Goal: Obtain resource: Download file/media

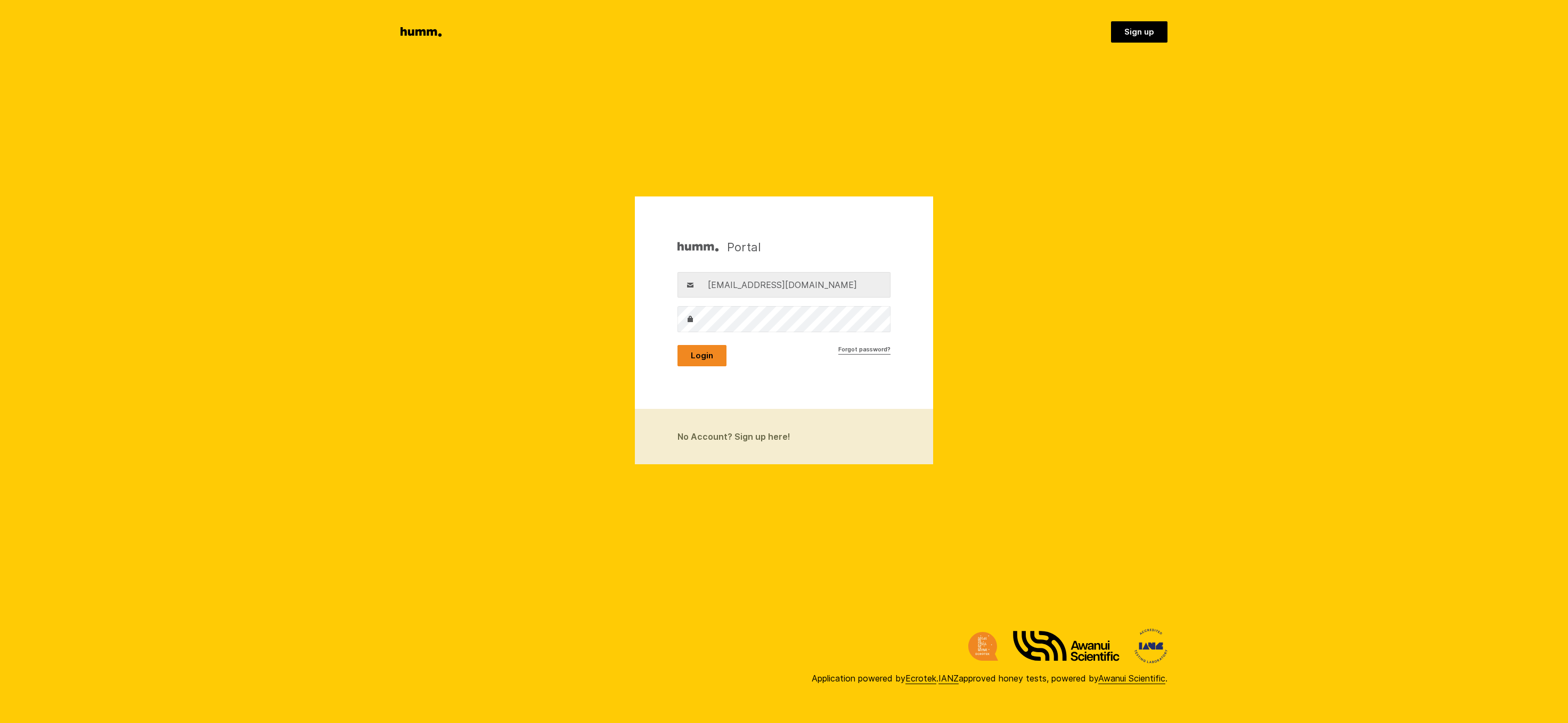
click at [693, 355] on button "Login" at bounding box center [702, 355] width 49 height 21
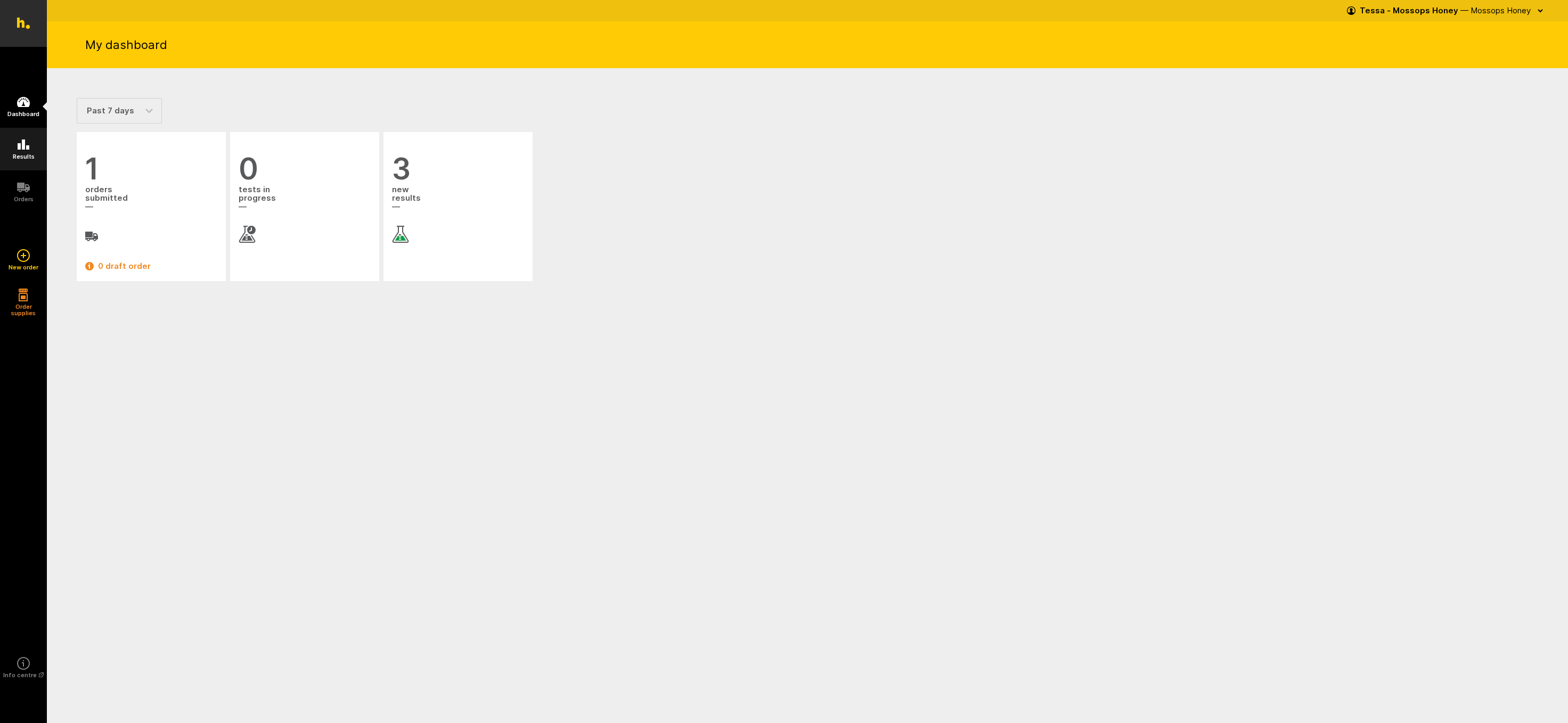
click at [17, 147] on icon at bounding box center [23, 145] width 13 height 13
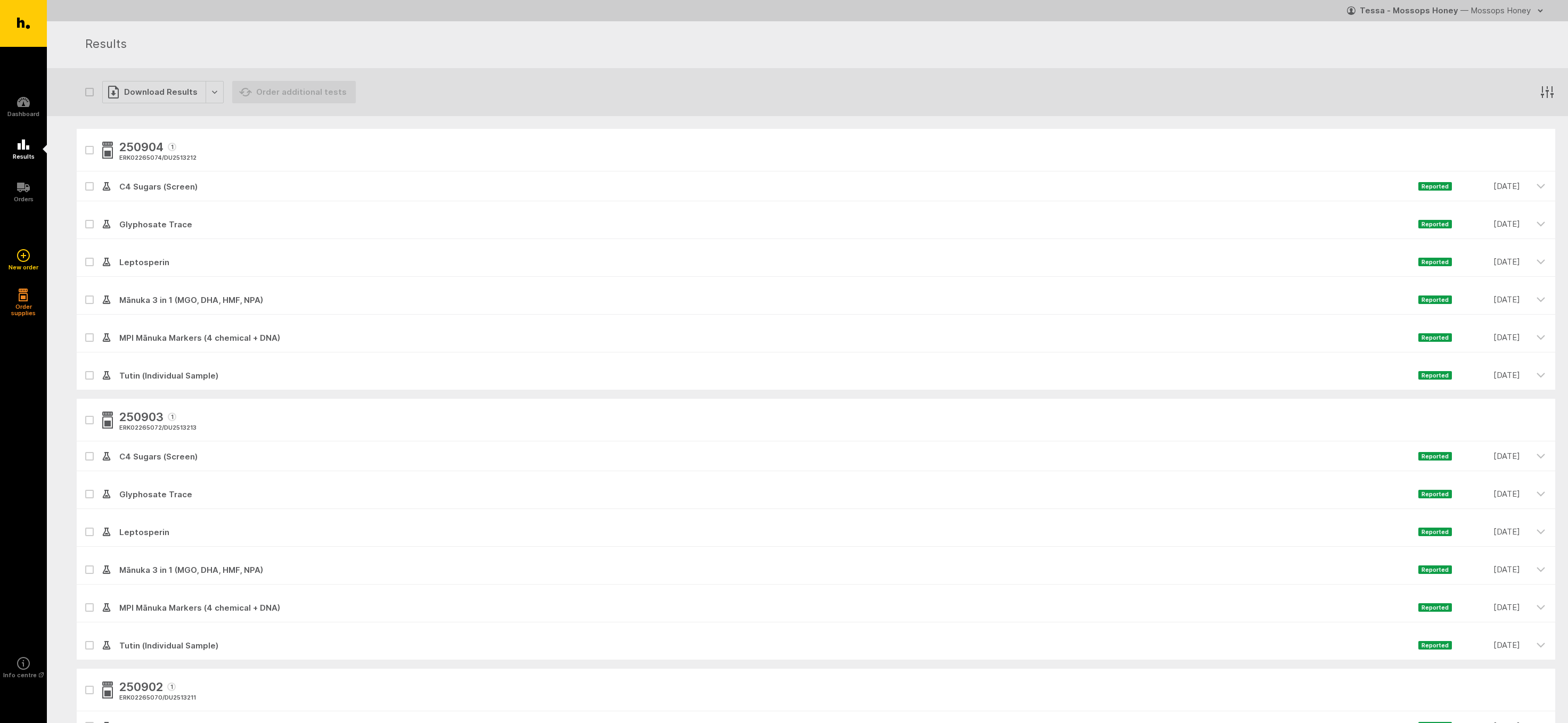
click at [88, 148] on icon "button" at bounding box center [89, 150] width 6 height 5
checkbox input "true"
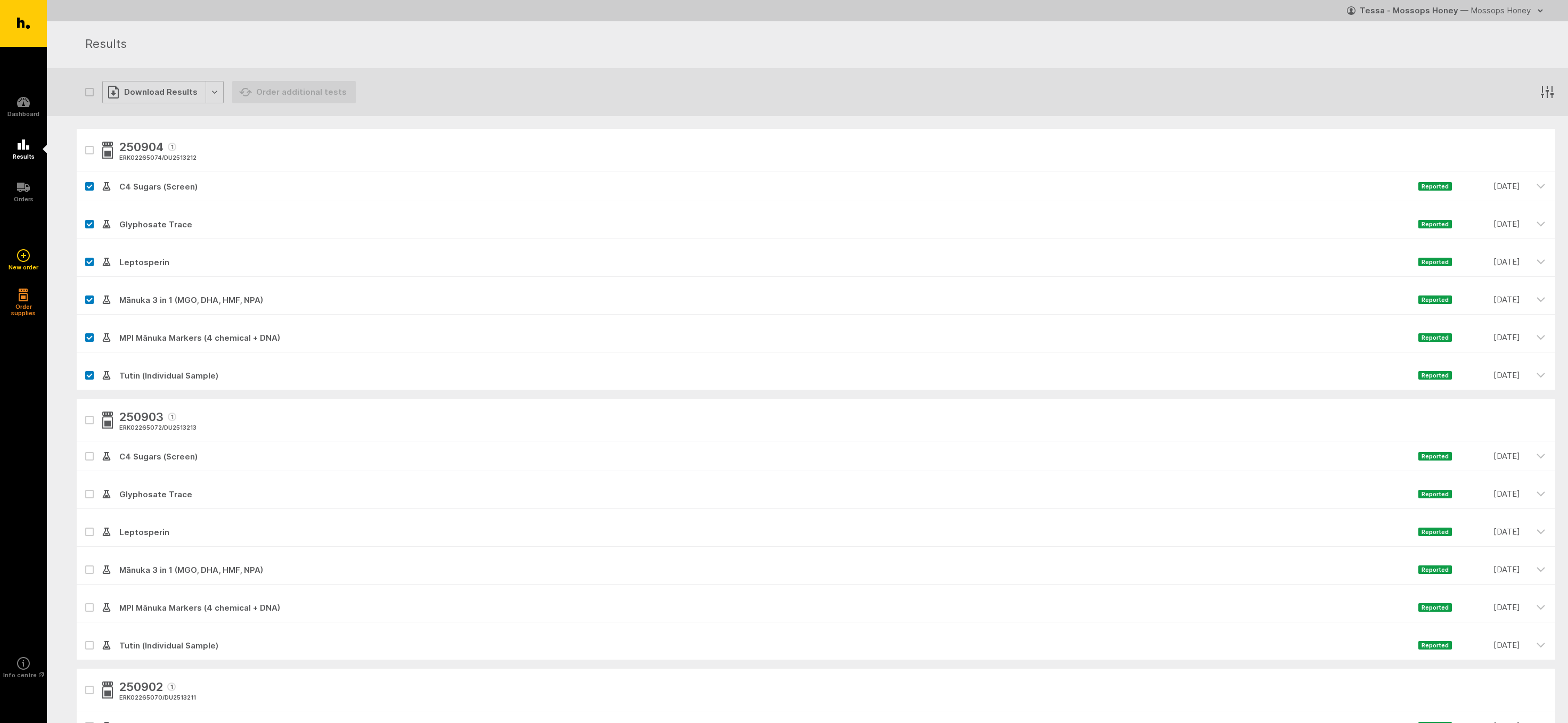
checkbox input "true"
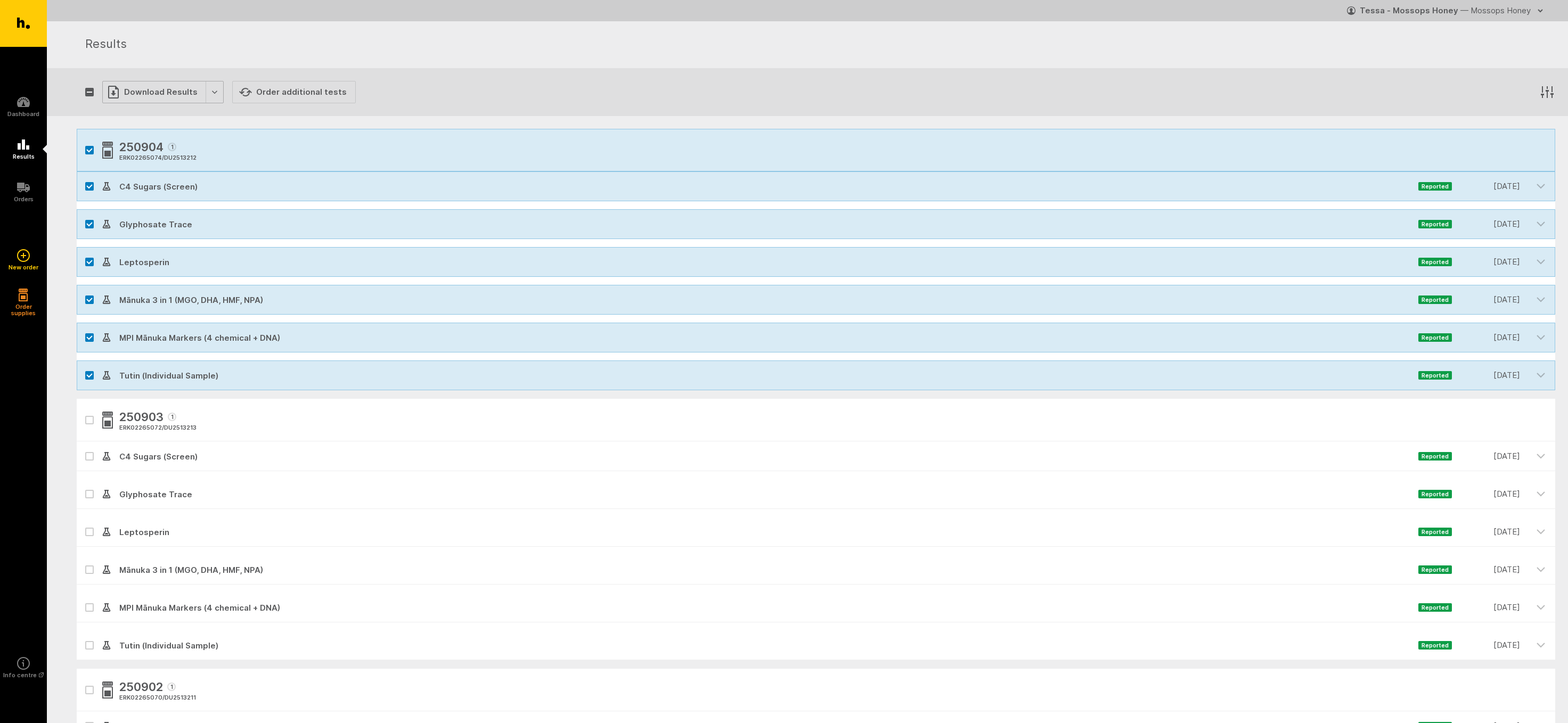
click at [136, 95] on div "Download Results" at bounding box center [163, 92] width 122 height 23
click at [147, 110] on button "Generate Custom Report" at bounding box center [170, 114] width 136 height 22
click at [90, 151] on icon "button" at bounding box center [89, 150] width 5 height 3
checkbox input "false"
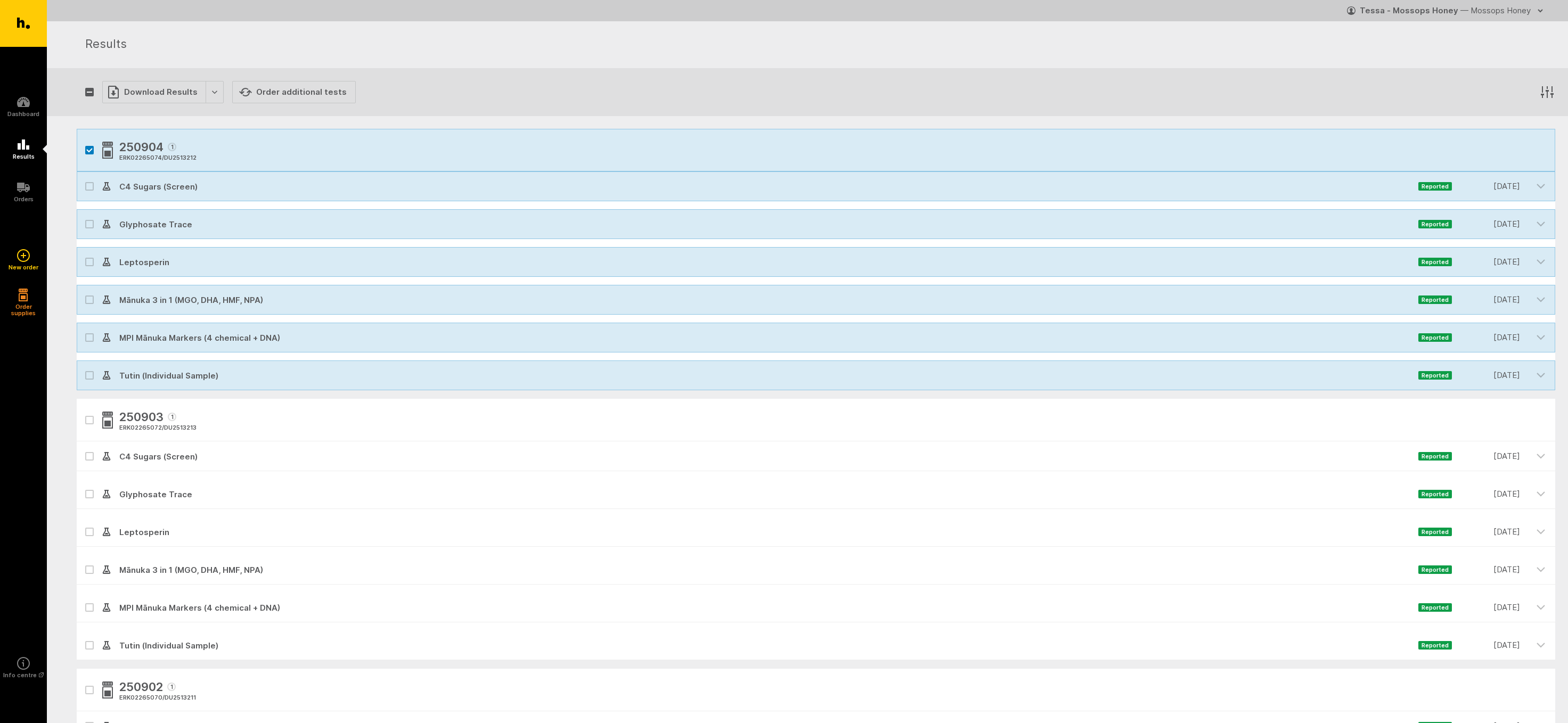
checkbox input "false"
